Goal: Register for event/course

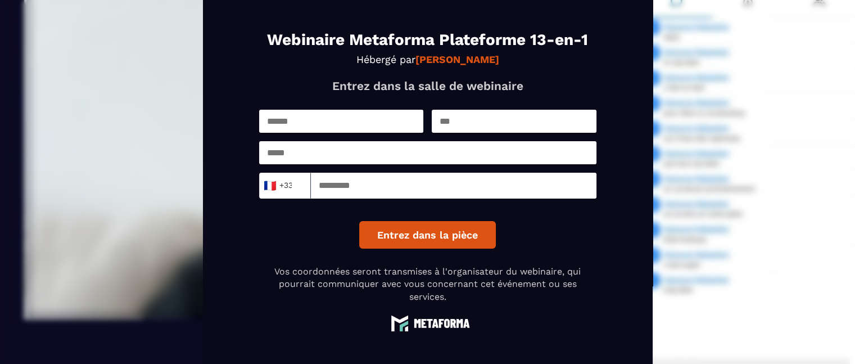
click at [298, 114] on input "text" at bounding box center [341, 121] width 165 height 23
type input "******"
type input "**********"
type input "*********"
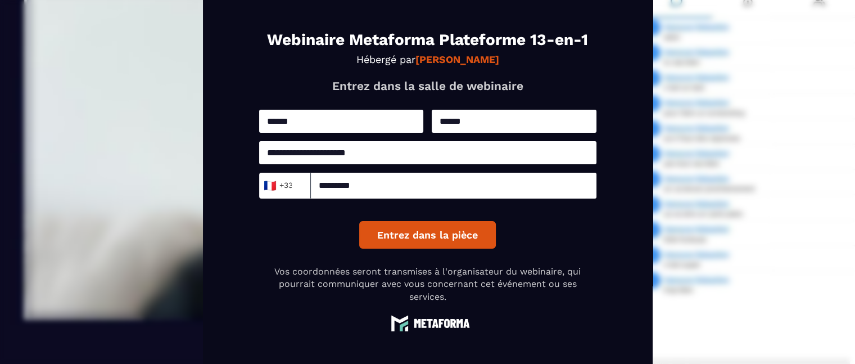
click at [412, 243] on button "Entrez dans la pièce" at bounding box center [427, 235] width 137 height 28
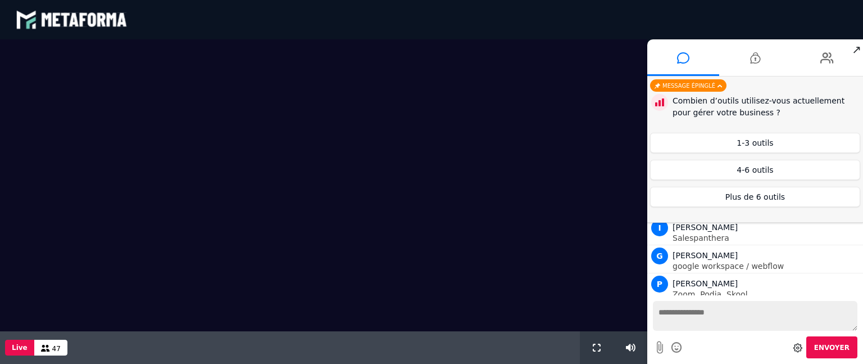
scroll to position [951, 0]
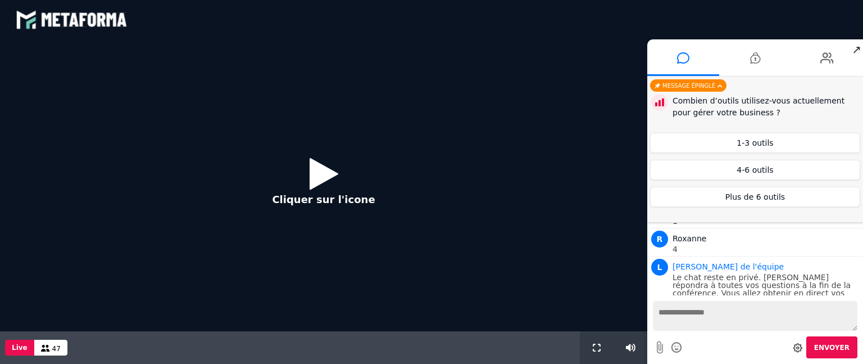
click at [330, 176] on icon at bounding box center [324, 173] width 29 height 37
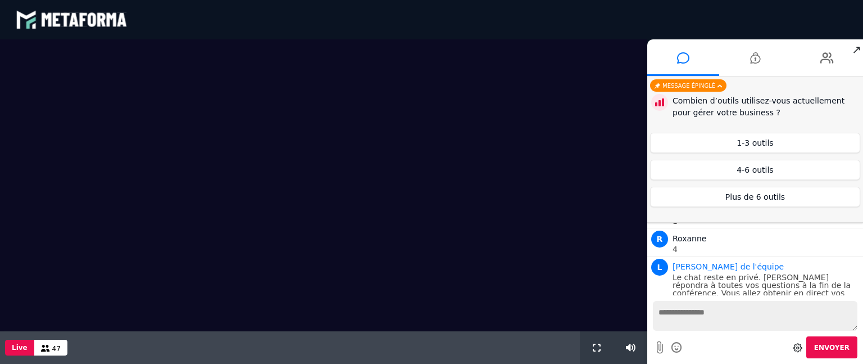
scroll to position [979, 0]
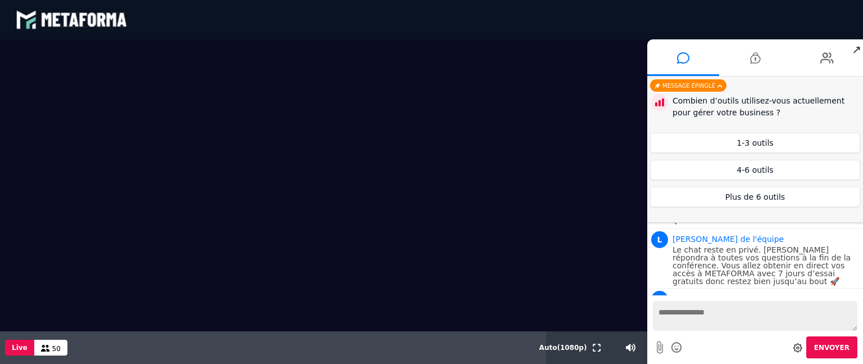
click at [740, 346] on div "Envoyer" at bounding box center [755, 347] width 205 height 22
click at [714, 355] on div "Envoyer" at bounding box center [755, 347] width 205 height 22
click at [692, 345] on div "Envoyer" at bounding box center [755, 347] width 205 height 22
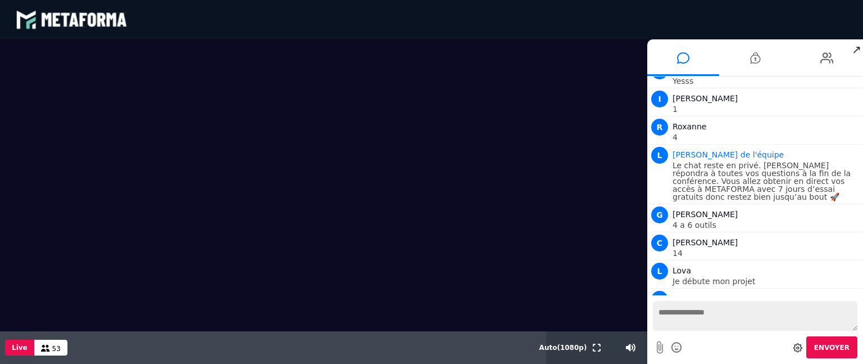
scroll to position [1064, 0]
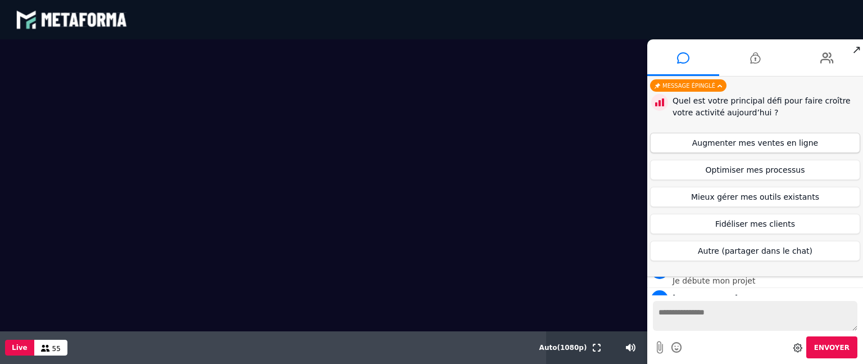
click at [738, 137] on button "Augmenter mes ventes en ligne" at bounding box center [755, 143] width 210 height 20
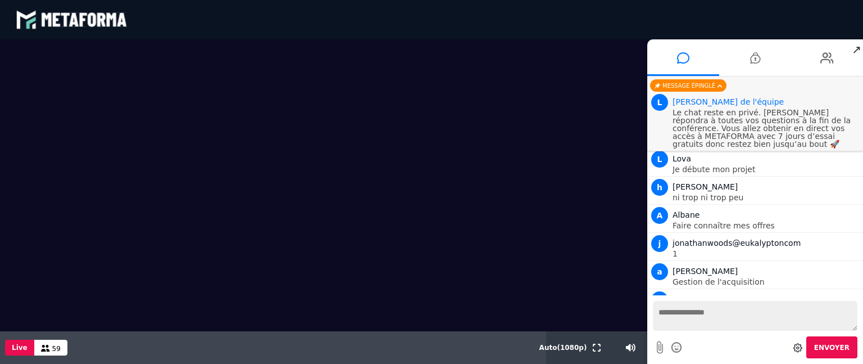
scroll to position [1175, 0]
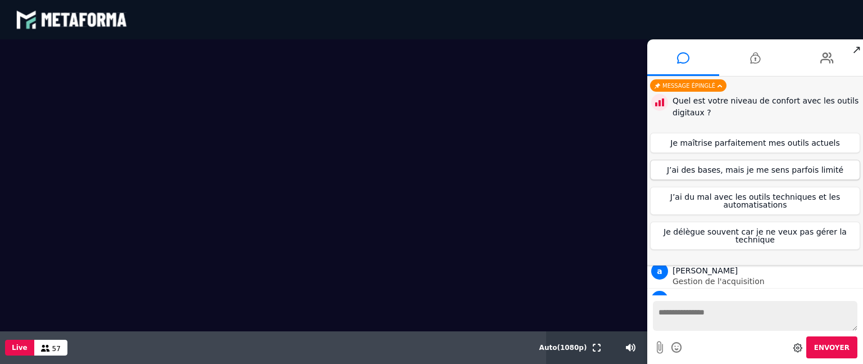
click at [732, 168] on button "J’ai des bases, mais je me sens parfois limité" at bounding box center [755, 170] width 210 height 20
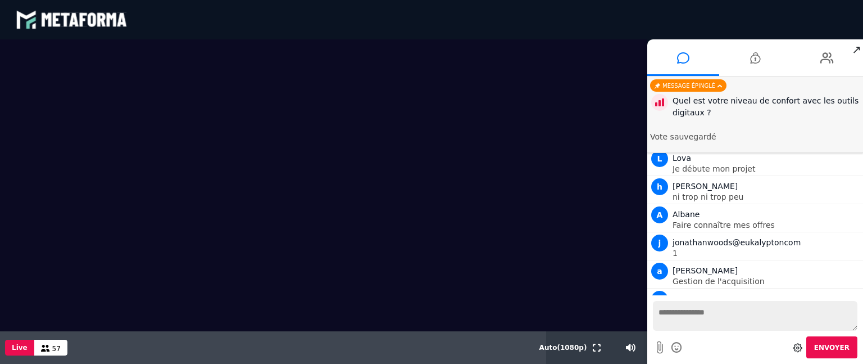
click at [823, 348] on span "Envoyer" at bounding box center [832, 347] width 35 height 8
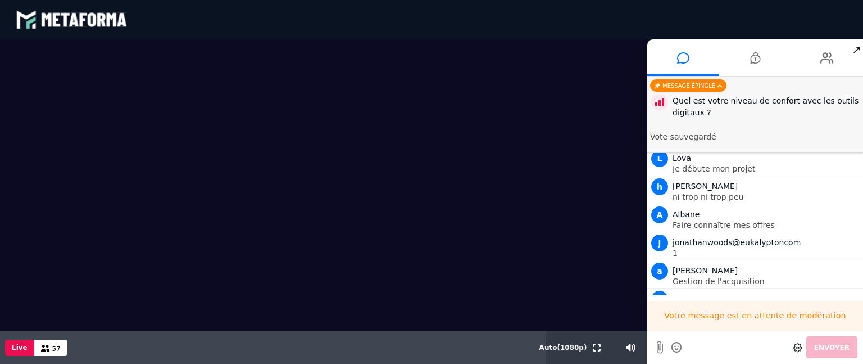
click at [786, 335] on div "Votre message est en attente de modération Envoyer" at bounding box center [756, 329] width 216 height 69
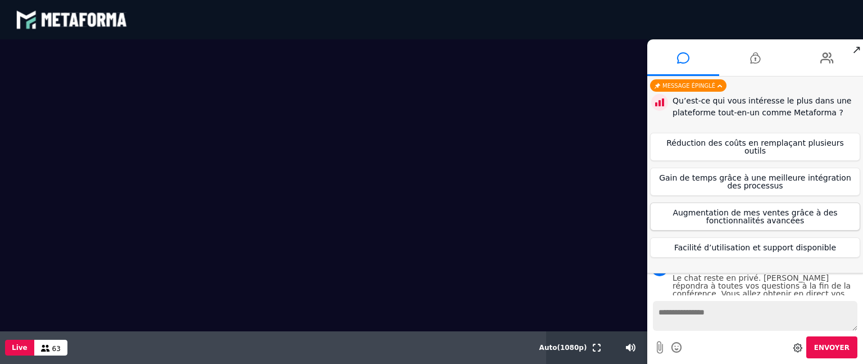
click at [726, 206] on button "Augmentation de mes ventes grâce à des fonctionnalités avancées" at bounding box center [755, 216] width 210 height 28
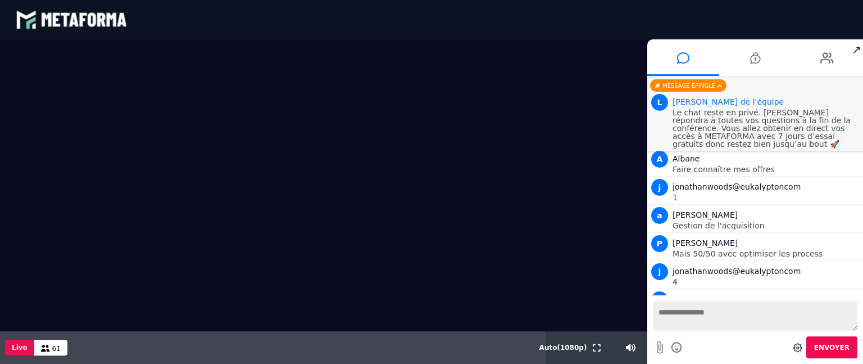
scroll to position [1199, 0]
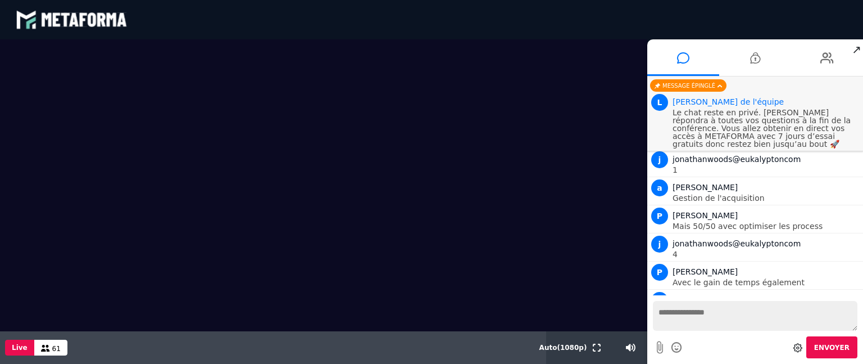
click at [731, 340] on div "Envoyer" at bounding box center [755, 347] width 205 height 22
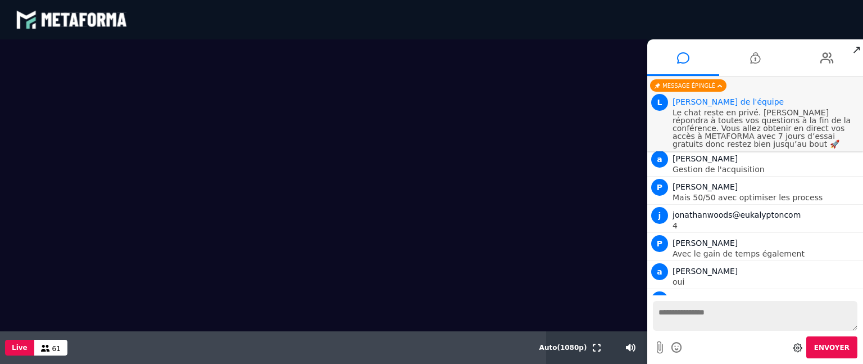
click at [695, 338] on div "Envoyer" at bounding box center [755, 347] width 205 height 22
click at [694, 341] on div "Envoyer" at bounding box center [755, 347] width 205 height 22
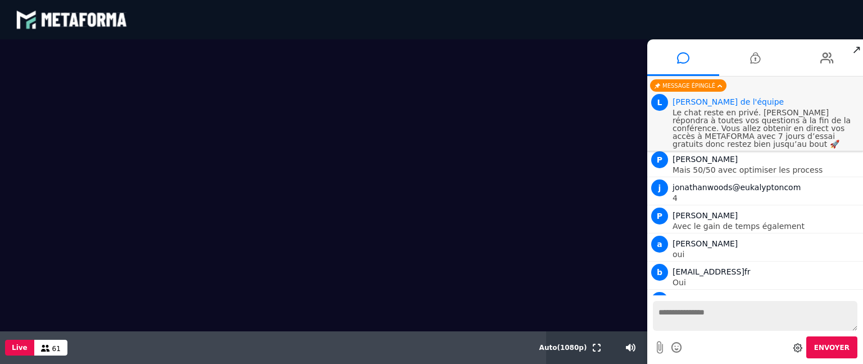
click at [689, 348] on div "Envoyer" at bounding box center [755, 347] width 205 height 22
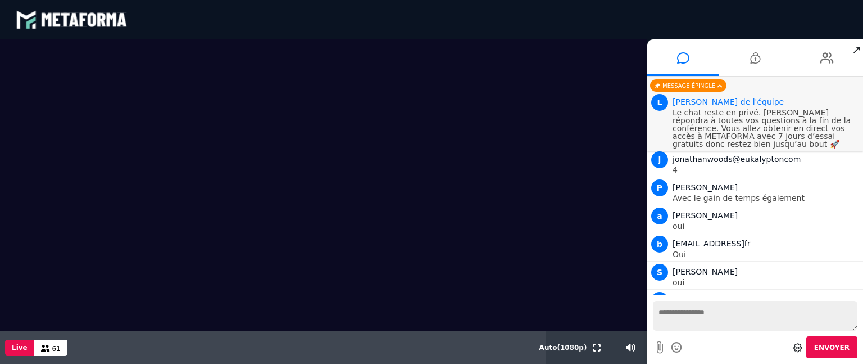
click at [679, 310] on textarea at bounding box center [755, 316] width 205 height 30
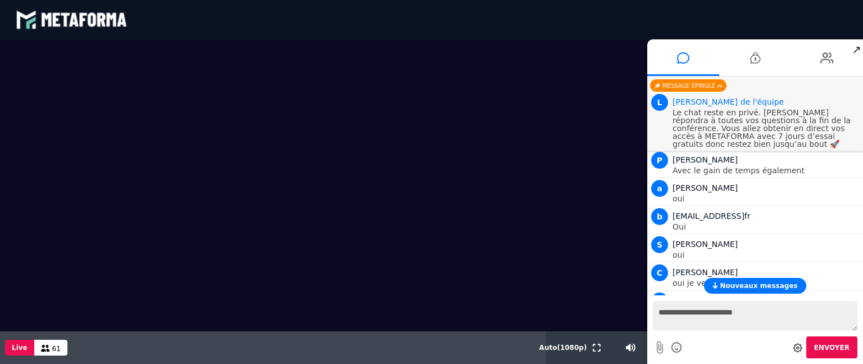
type textarea "**********"
drag, startPoint x: 628, startPoint y: 348, endPoint x: 608, endPoint y: 349, distance: 20.2
click at [608, 349] on input "range" at bounding box center [620, 347] width 48 height 3
click at [731, 323] on textarea at bounding box center [755, 316] width 205 height 30
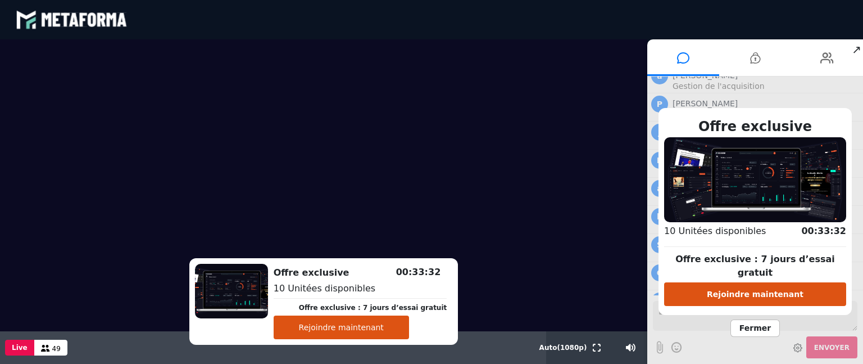
click at [488, 271] on video at bounding box center [324, 185] width 648 height 292
click at [495, 303] on video at bounding box center [324, 185] width 648 height 292
click at [518, 256] on video at bounding box center [324, 185] width 648 height 292
click at [761, 284] on button "Rejoindre maintenant" at bounding box center [755, 294] width 182 height 24
click at [305, 201] on video at bounding box center [324, 185] width 648 height 292
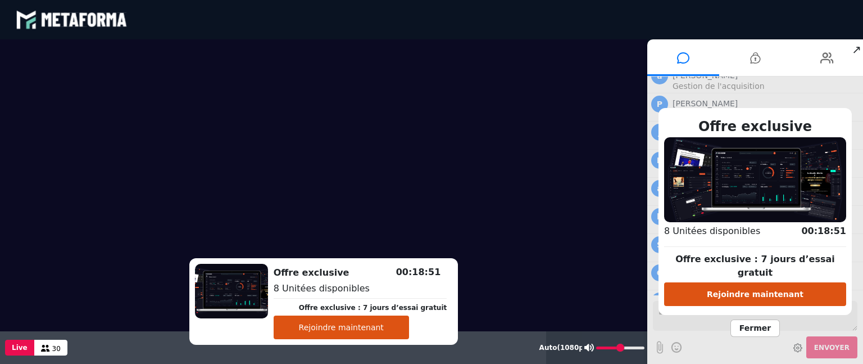
click at [618, 347] on input "range" at bounding box center [620, 347] width 48 height 3
click at [517, 277] on video at bounding box center [324, 185] width 648 height 292
click at [797, 289] on button "Rejoindre maintenant" at bounding box center [755, 294] width 182 height 24
click at [479, 312] on video at bounding box center [324, 185] width 648 height 292
drag, startPoint x: 620, startPoint y: 346, endPoint x: 645, endPoint y: 350, distance: 25.0
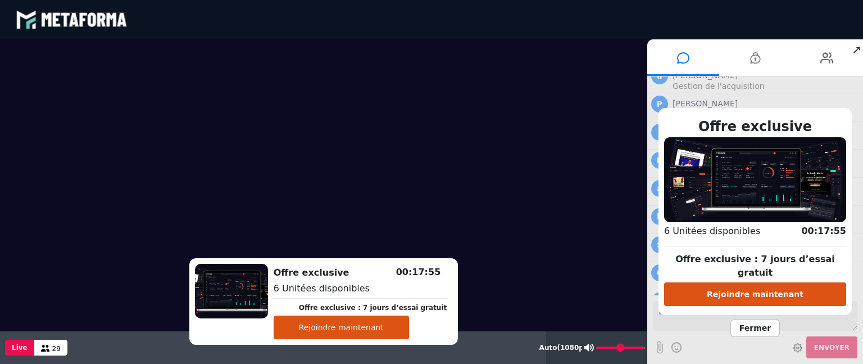
type input "***"
click at [645, 349] on input "range" at bounding box center [620, 347] width 48 height 3
click at [858, 48] on span "↗" at bounding box center [857, 49] width 13 height 20
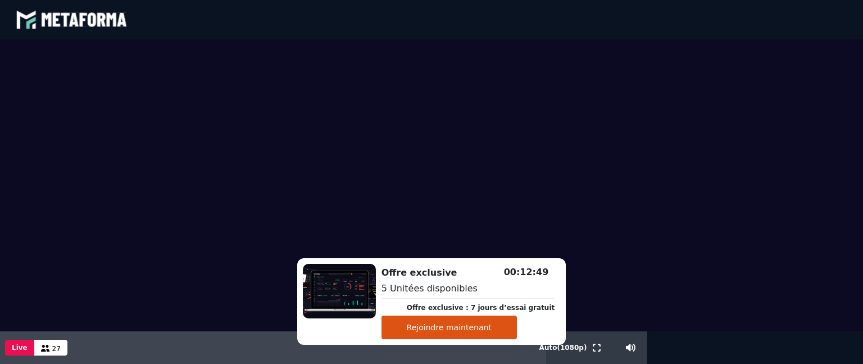
click at [433, 166] on video at bounding box center [431, 185] width 863 height 292
click at [569, 272] on video at bounding box center [431, 185] width 863 height 292
click at [566, 351] on span "Auto ( 1080 p)" at bounding box center [564, 347] width 48 height 8
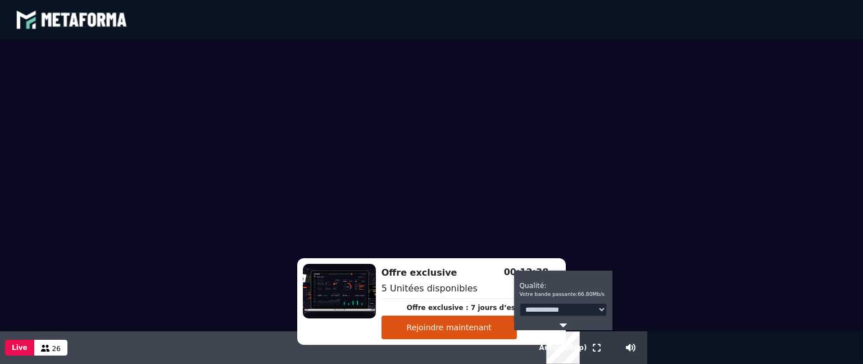
click at [639, 295] on video at bounding box center [431, 185] width 863 height 292
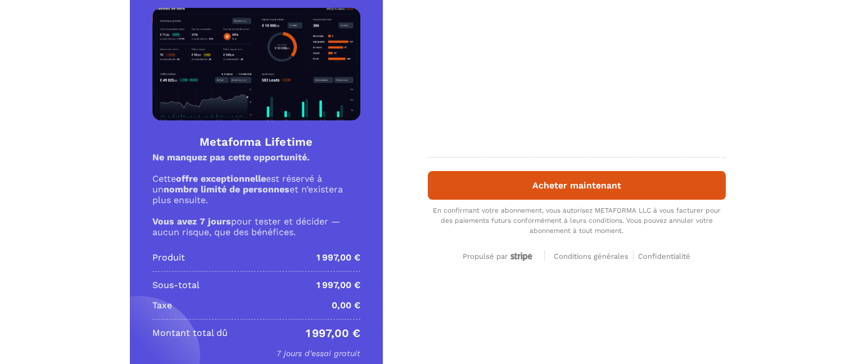
scroll to position [169, 0]
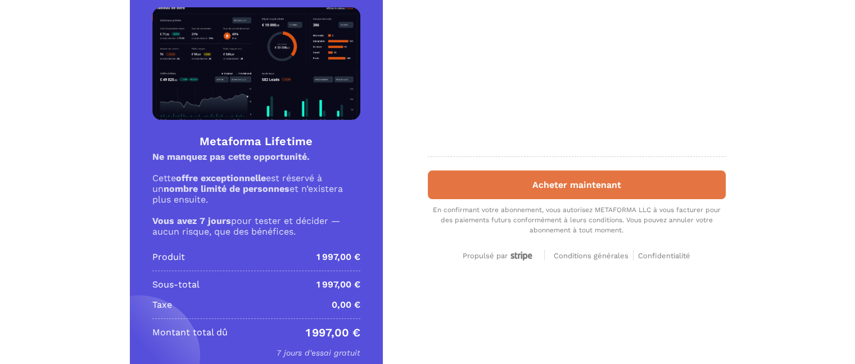
click at [541, 186] on button "Acheter maintenant" at bounding box center [577, 184] width 298 height 29
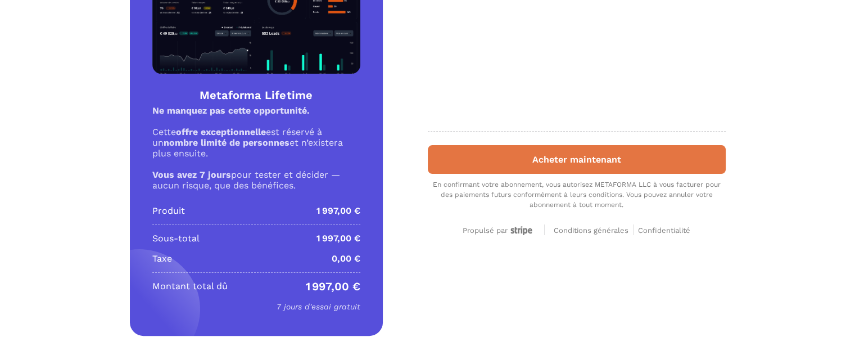
scroll to position [0, 0]
